Goal: Information Seeking & Learning: Learn about a topic

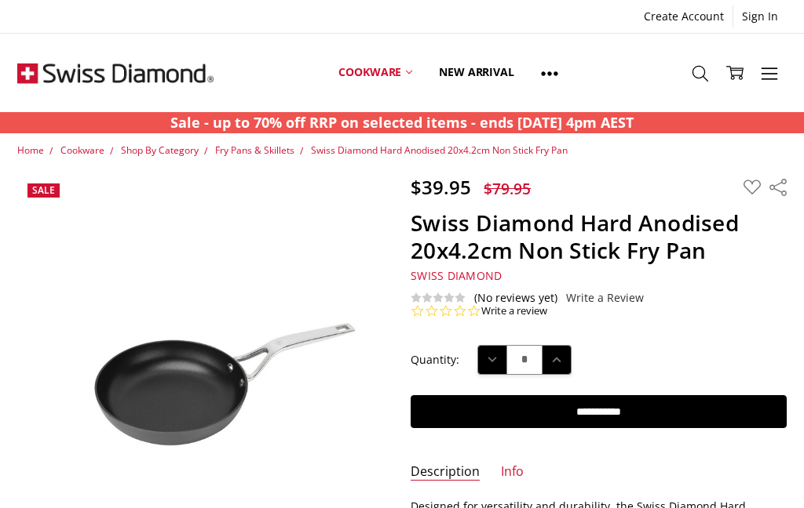
click at [548, 83] on link at bounding box center [549, 73] width 44 height 71
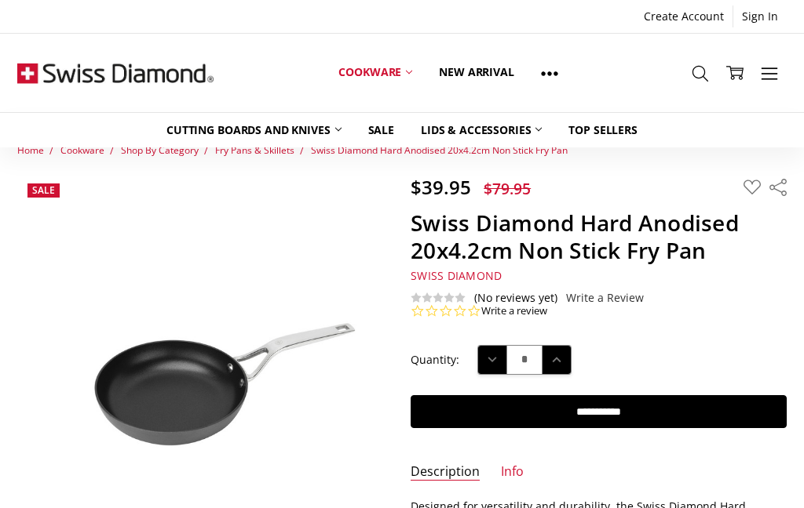
click at [559, 77] on link at bounding box center [549, 73] width 44 height 71
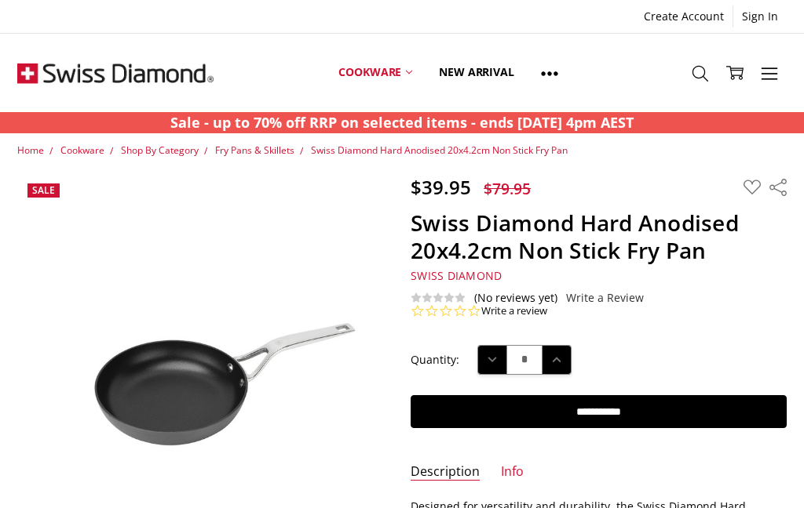
click at [776, 81] on icon at bounding box center [768, 73] width 17 height 17
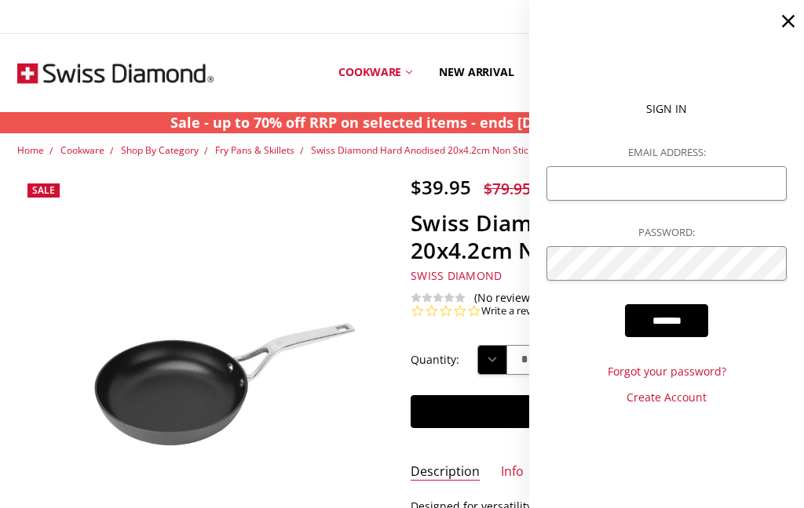
click at [794, 26] on icon at bounding box center [788, 21] width 22 height 22
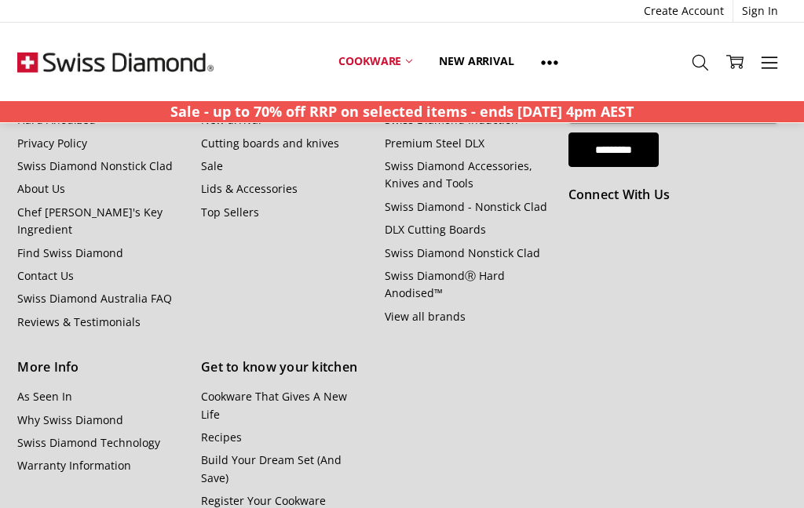
scroll to position [1824, 0]
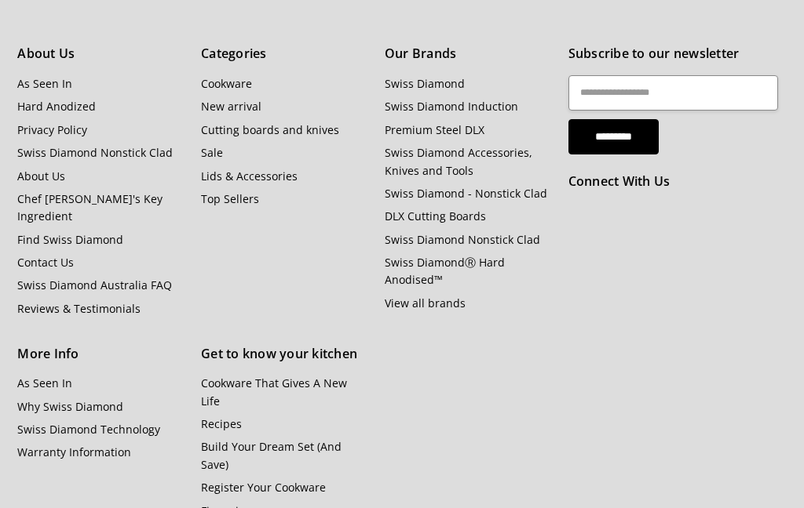
click at [127, 278] on link "Swiss Diamond Australia FAQ" at bounding box center [94, 285] width 155 height 15
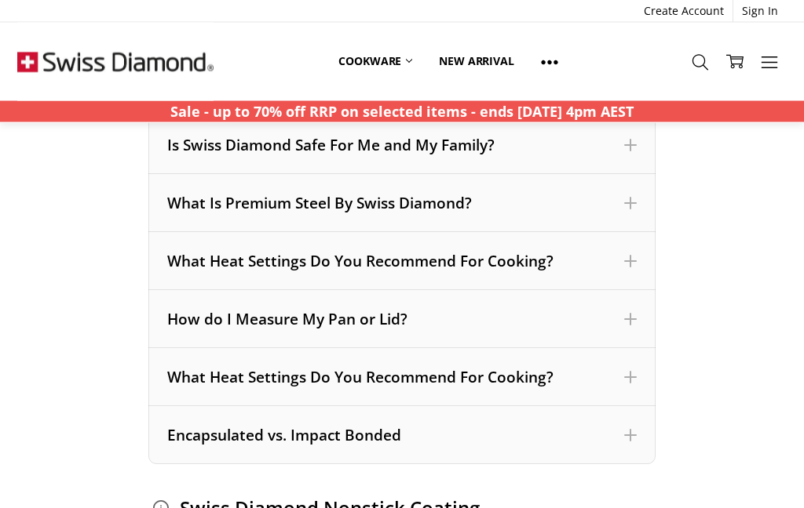
scroll to position [567, 0]
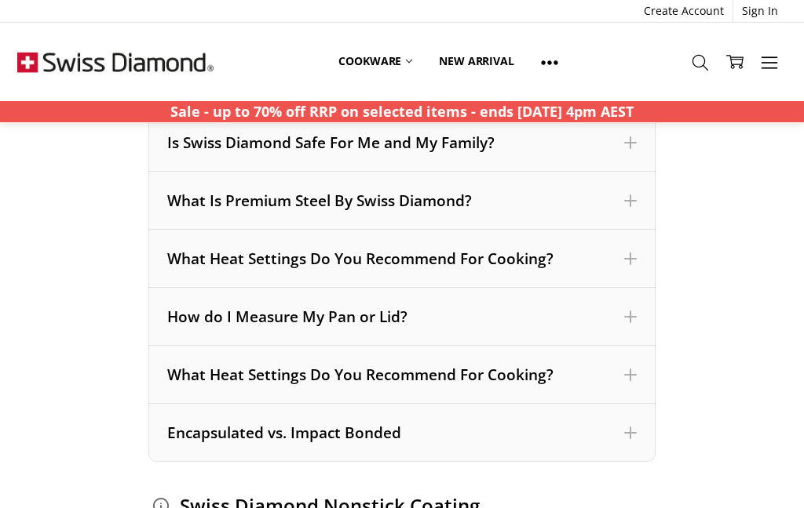
click at [589, 369] on div "What Heat Settings Do You Recommend For Cooking?" at bounding box center [401, 375] width 468 height 20
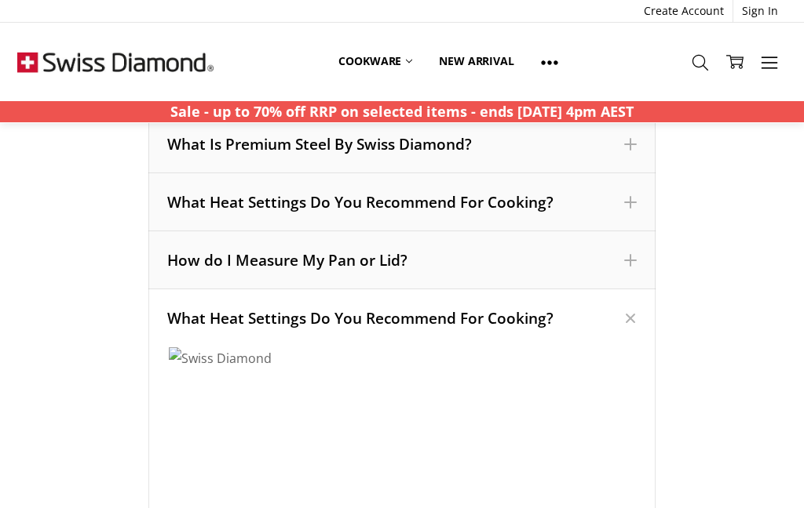
scroll to position [608, 0]
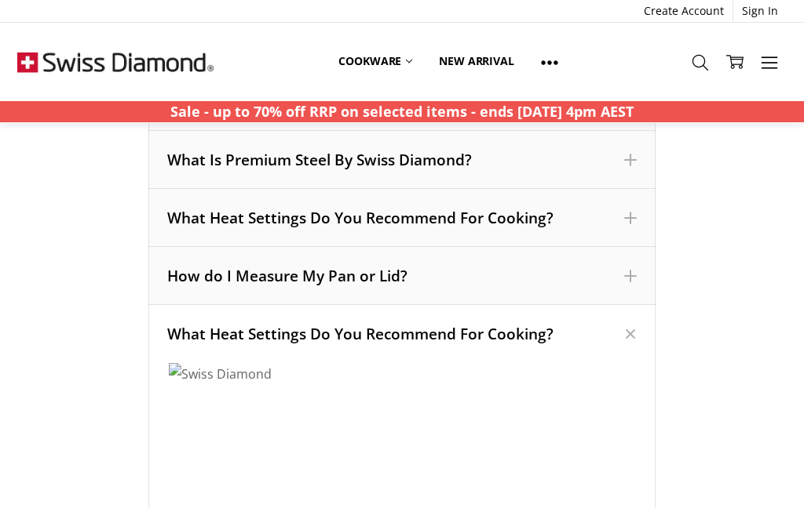
click at [632, 337] on span at bounding box center [630, 335] width 18 height 18
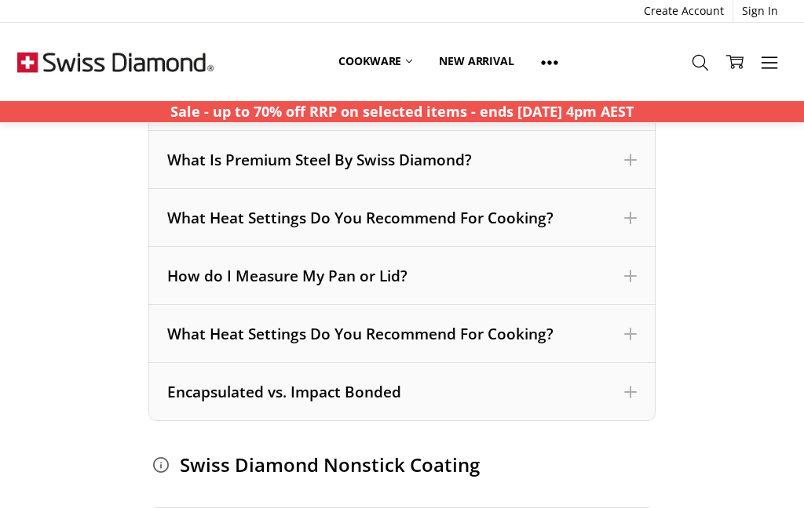
click at [589, 219] on div "What Heat Settings Do You Recommend For Cooking?" at bounding box center [401, 218] width 468 height 20
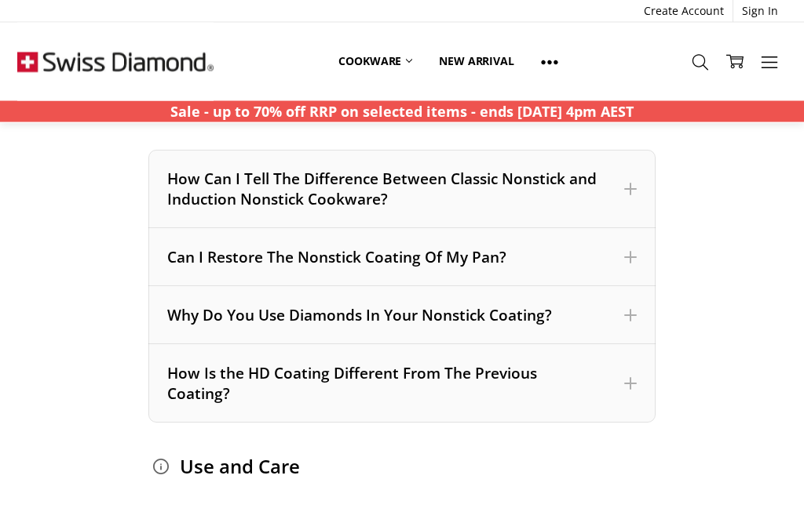
scroll to position [1650, 0]
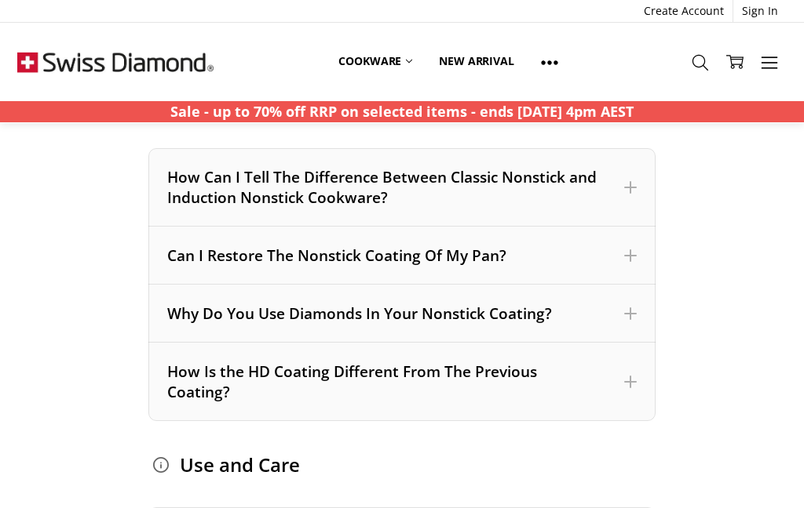
click at [583, 325] on div "Why Do You Use Diamonds In Your Nonstick Coating?" at bounding box center [401, 314] width 506 height 58
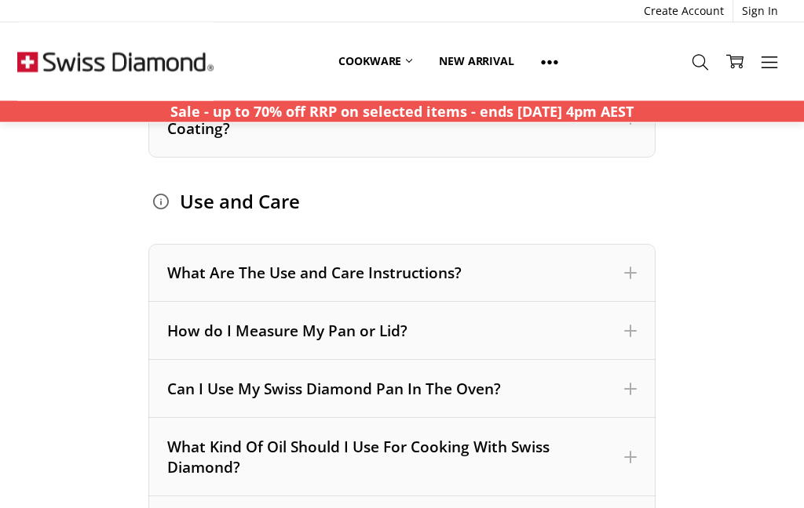
scroll to position [3012, 0]
click at [596, 296] on div "What Are The Use and Care Instructions?" at bounding box center [401, 273] width 506 height 58
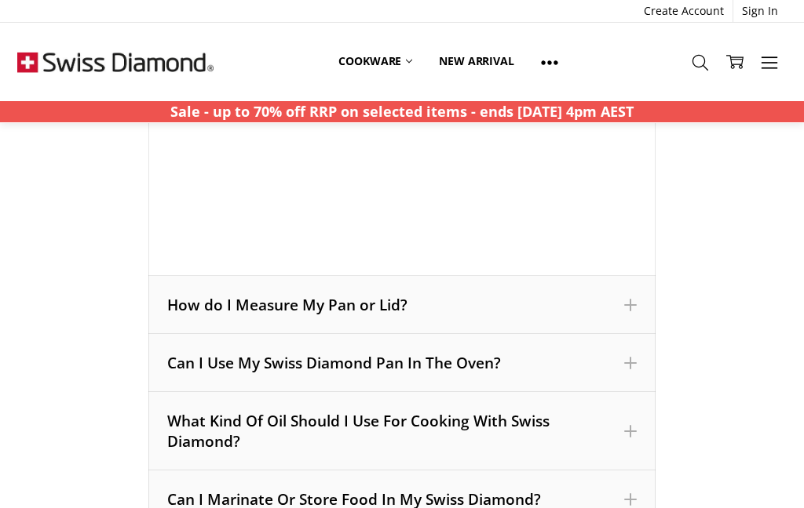
scroll to position [4655, 0]
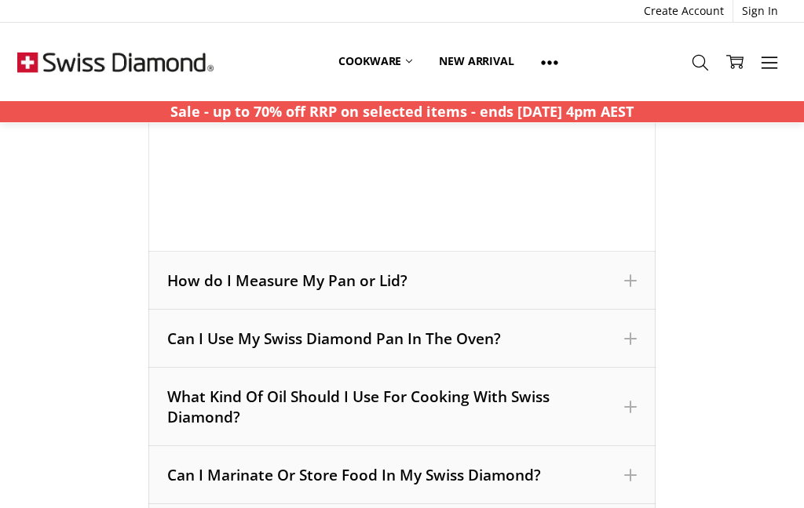
click at [523, 414] on div "What Kind Of Oil Should I Use For Cooking With Swiss Diamond?" at bounding box center [401, 407] width 468 height 41
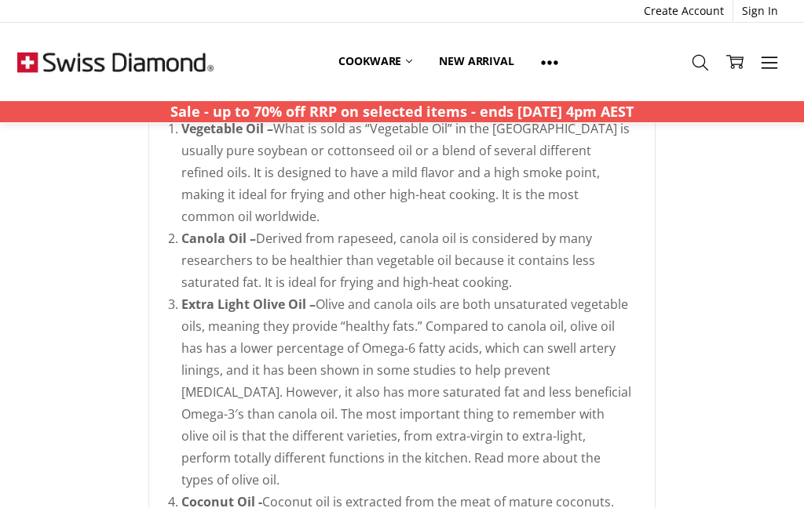
scroll to position [2268, 0]
